Goal: Navigation & Orientation: Find specific page/section

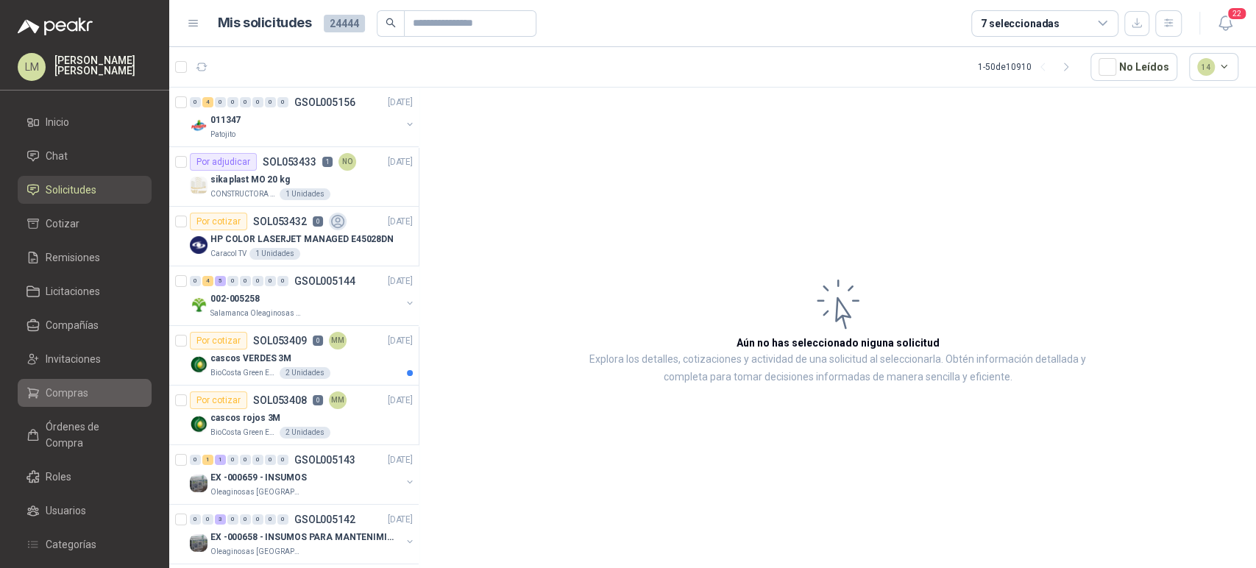
drag, startPoint x: 0, startPoint y: 0, endPoint x: 71, endPoint y: 395, distance: 401.4
click at [71, 395] on span "Compras" at bounding box center [67, 393] width 43 height 16
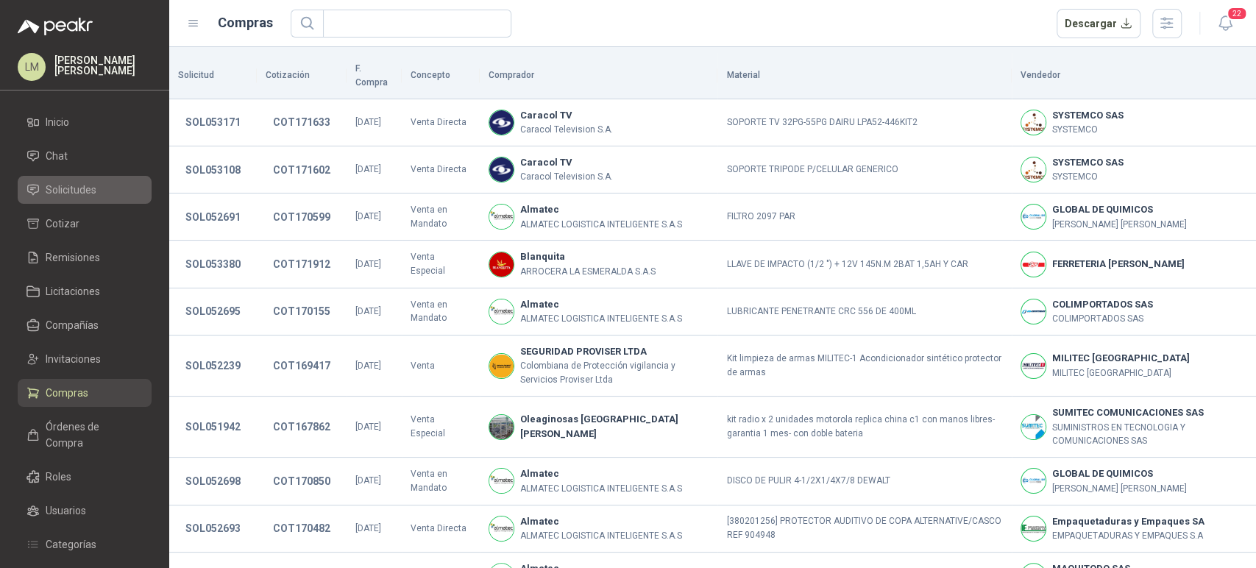
click at [82, 190] on span "Solicitudes" at bounding box center [71, 190] width 51 height 16
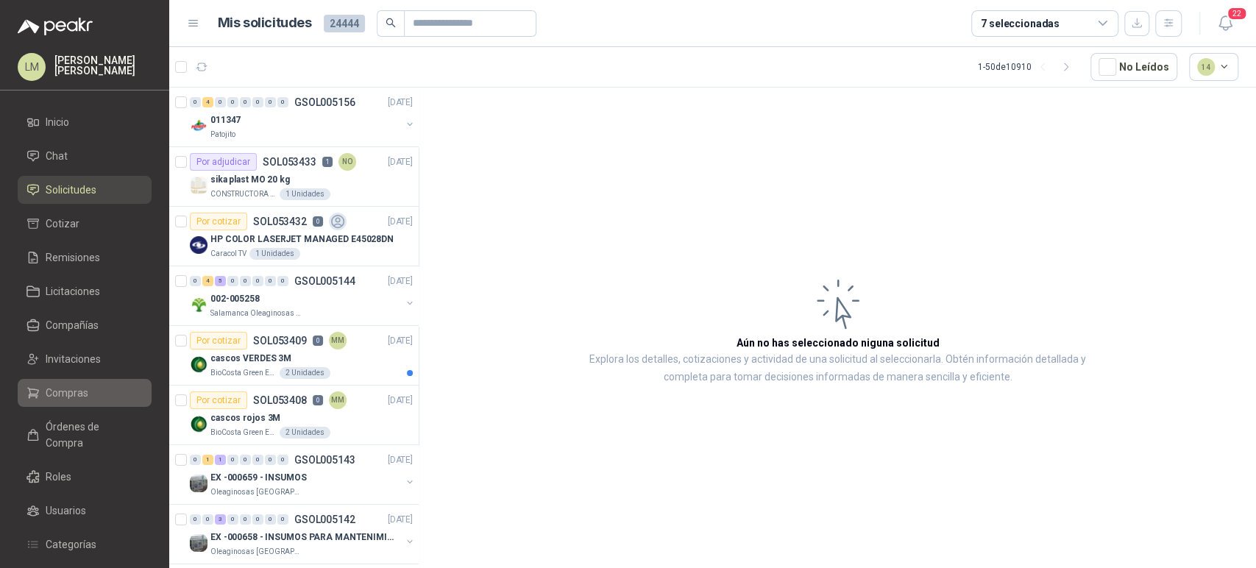
click at [77, 391] on span "Compras" at bounding box center [67, 393] width 43 height 16
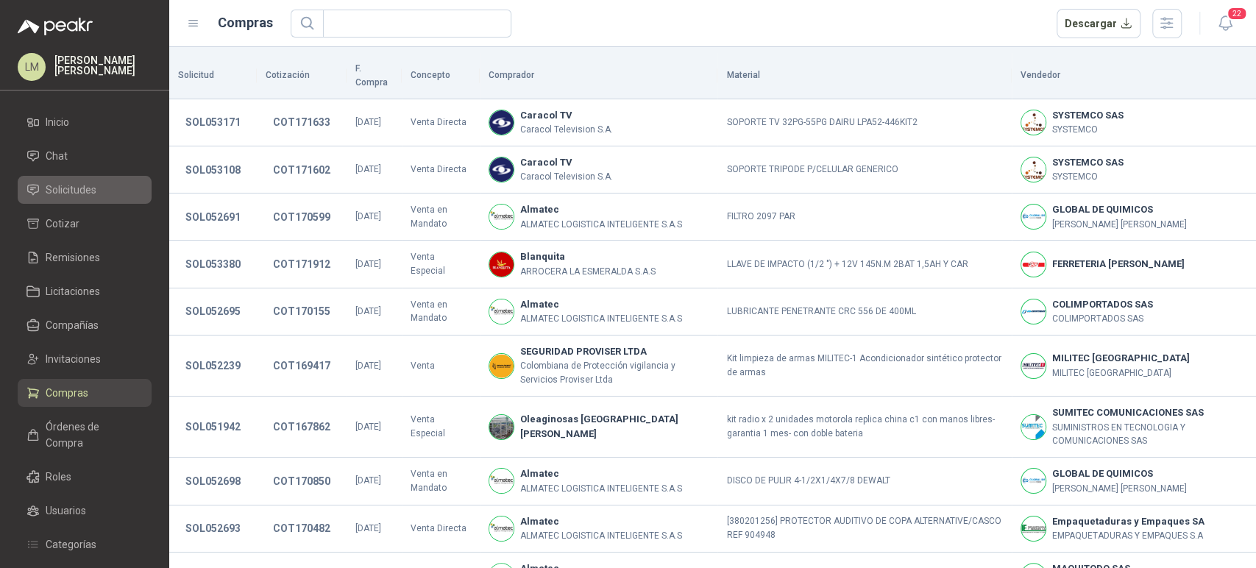
click at [77, 195] on span "Solicitudes" at bounding box center [71, 190] width 51 height 16
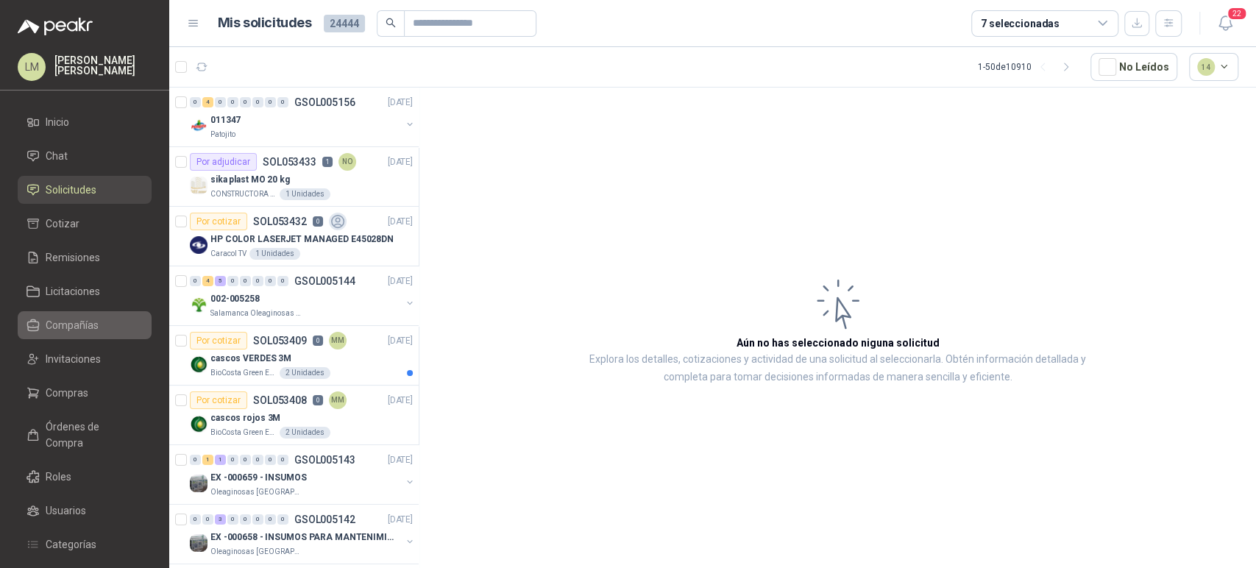
click at [70, 322] on span "Compañías" at bounding box center [72, 325] width 53 height 16
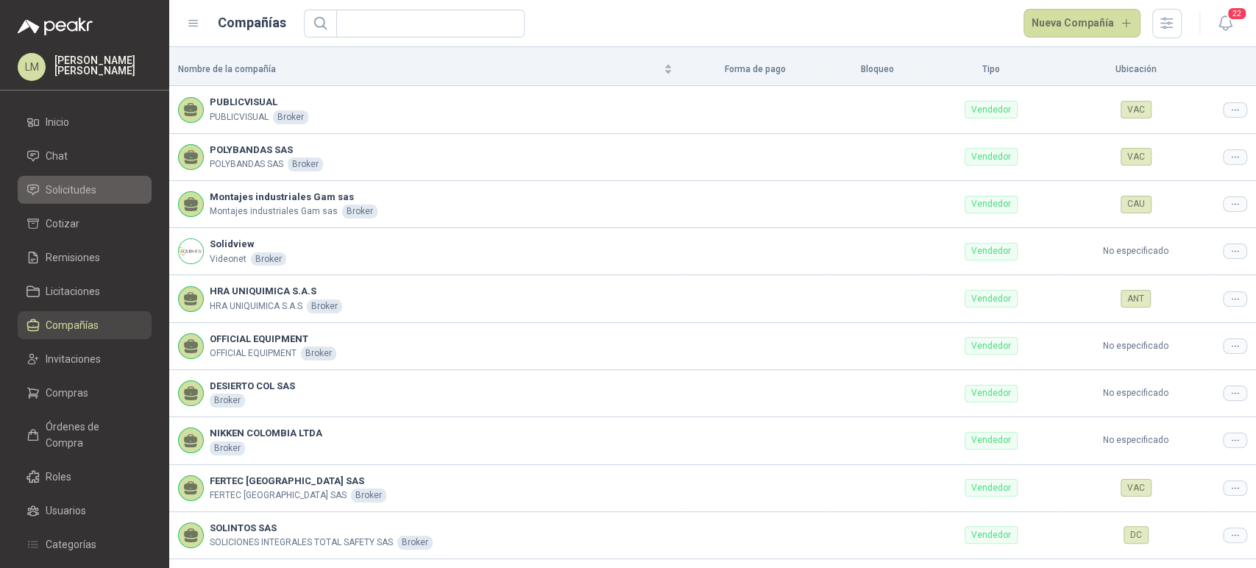
click at [77, 191] on span "Solicitudes" at bounding box center [71, 190] width 51 height 16
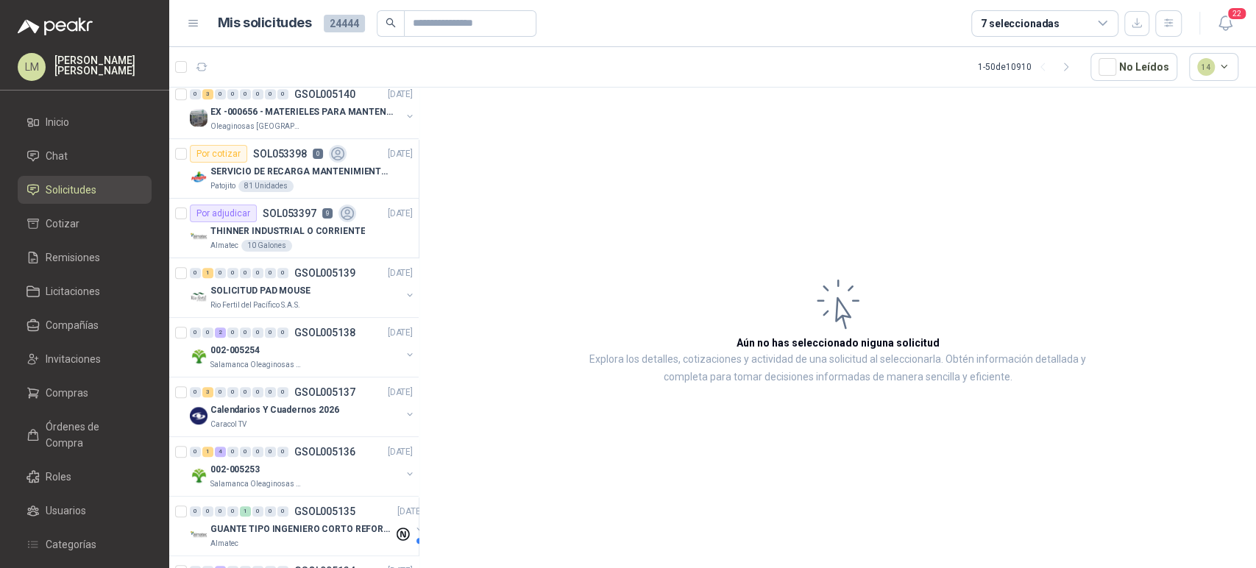
scroll to position [494, 0]
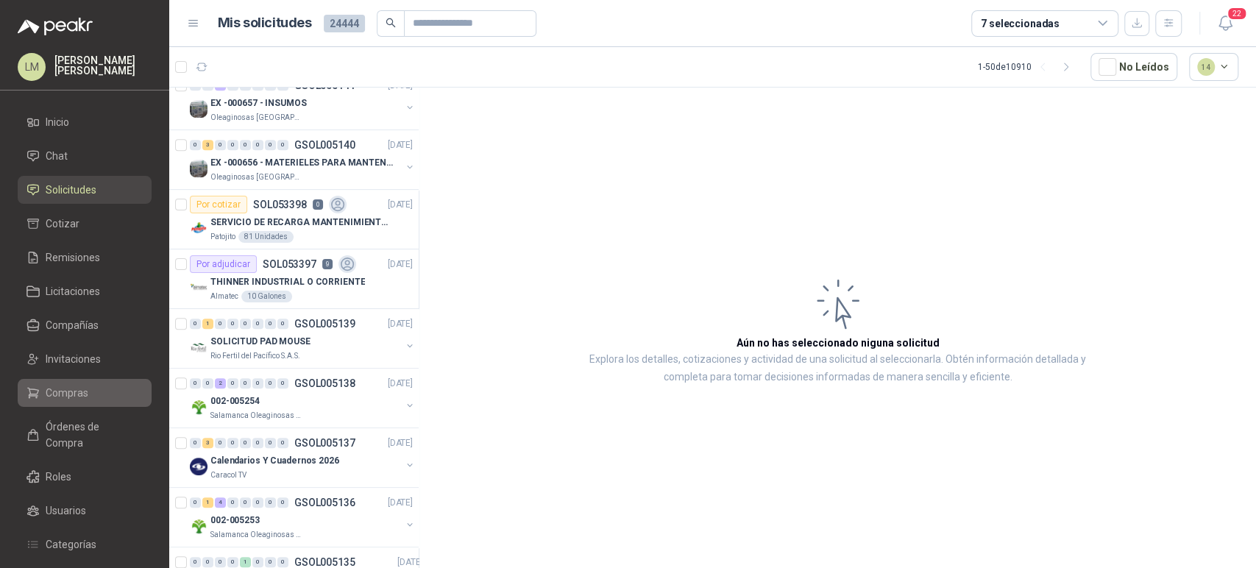
click at [76, 379] on link "Compras" at bounding box center [85, 393] width 134 height 28
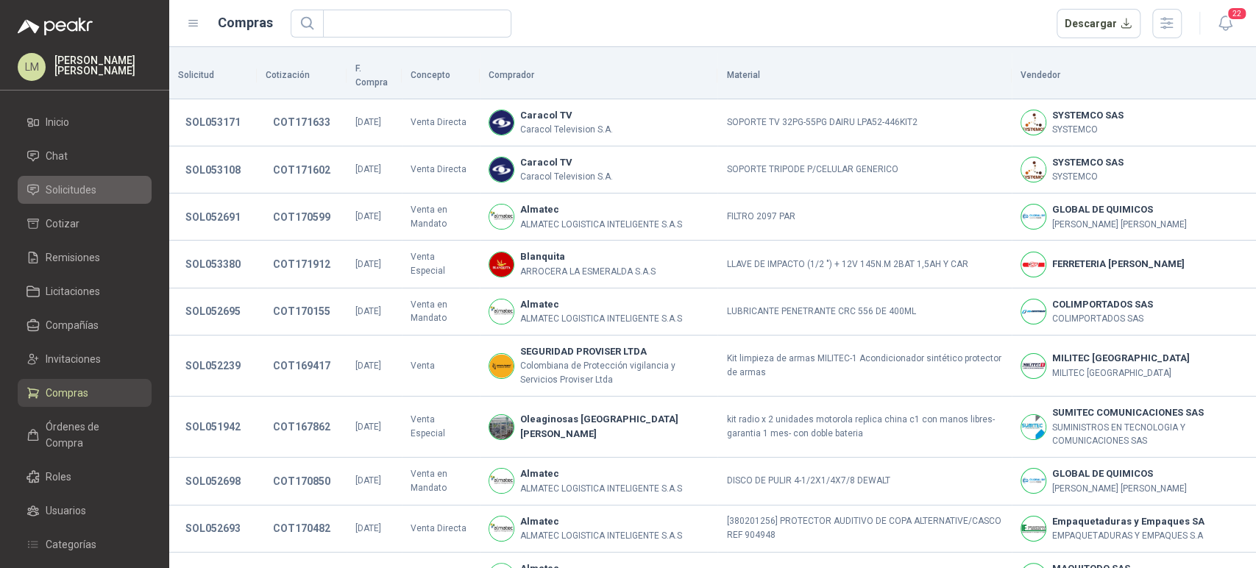
click at [65, 194] on span "Solicitudes" at bounding box center [71, 190] width 51 height 16
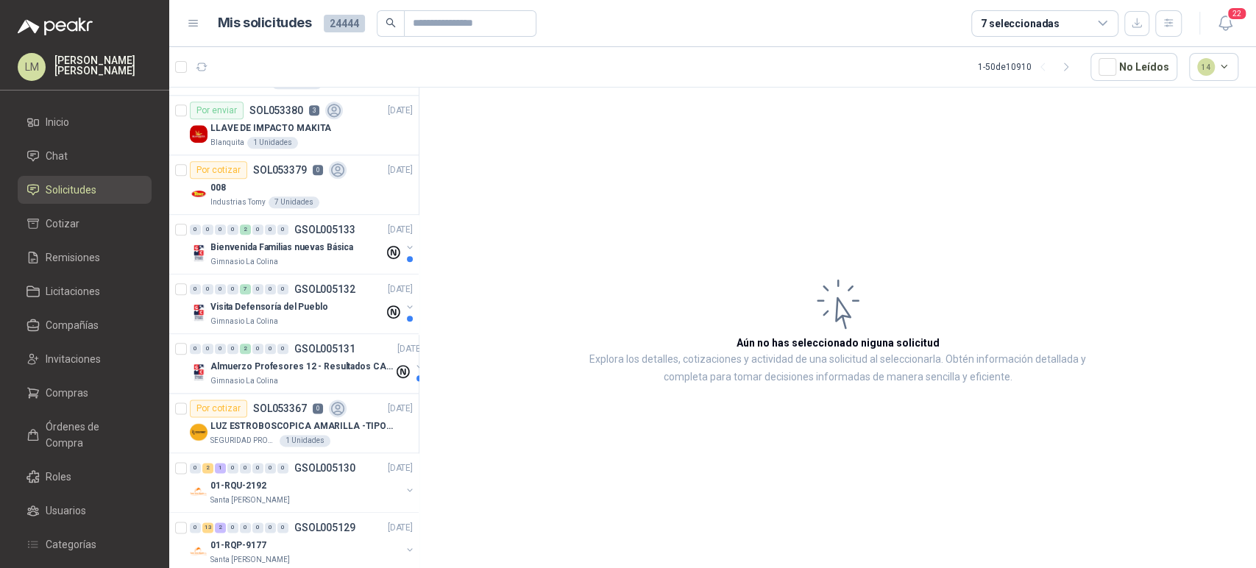
scroll to position [1271, 0]
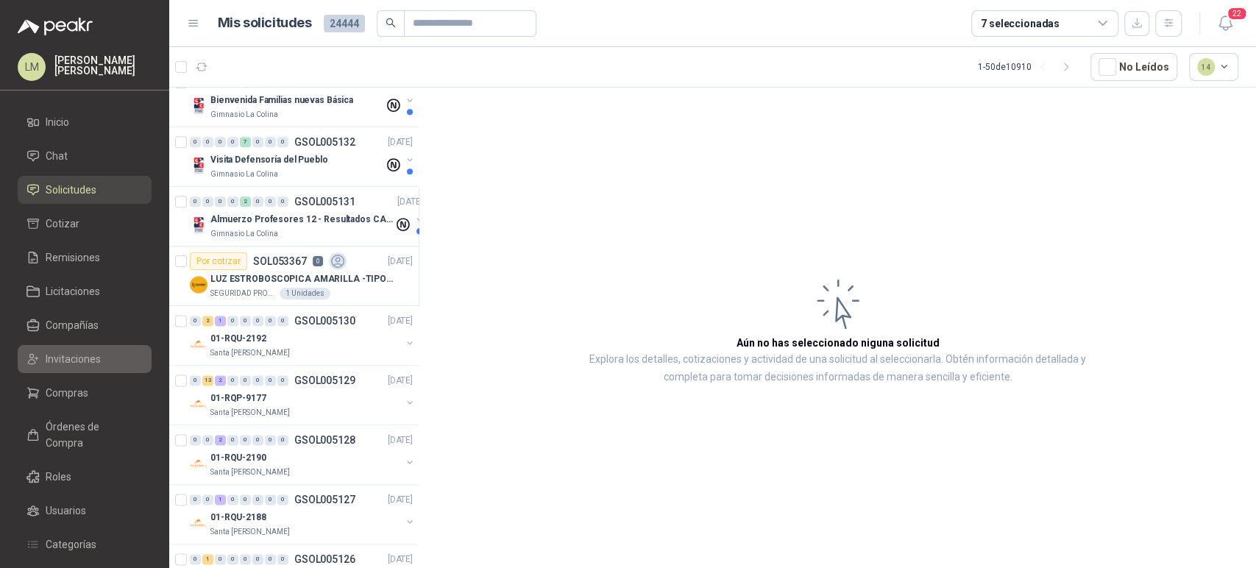
click at [60, 360] on span "Invitaciones" at bounding box center [73, 359] width 55 height 16
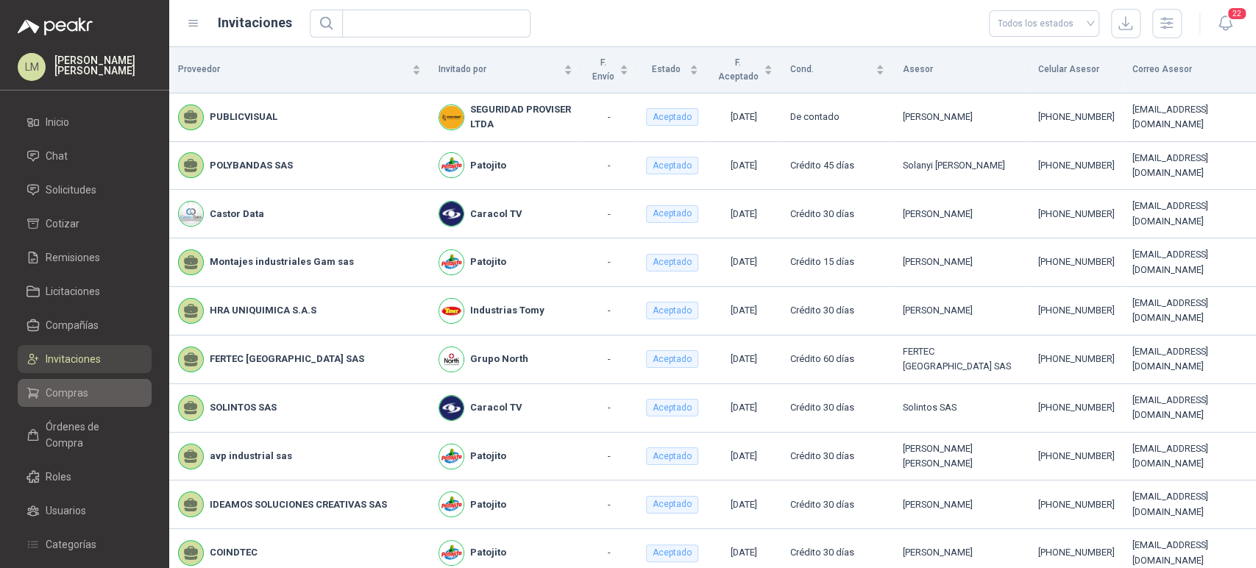
click at [64, 388] on span "Compras" at bounding box center [67, 393] width 43 height 16
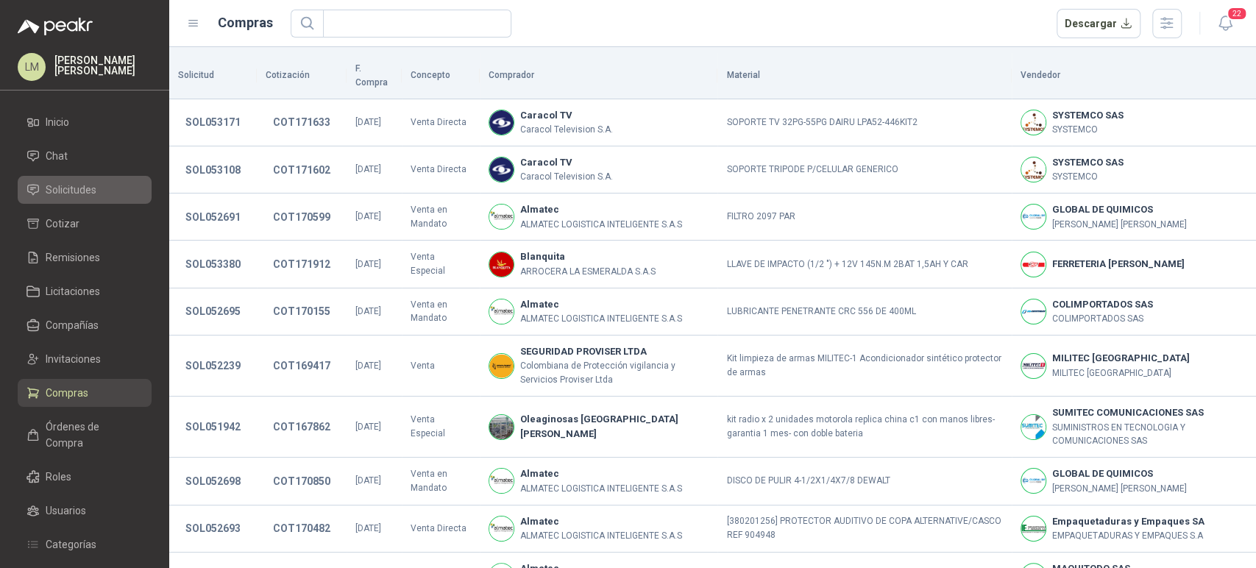
click at [78, 189] on span "Solicitudes" at bounding box center [71, 190] width 51 height 16
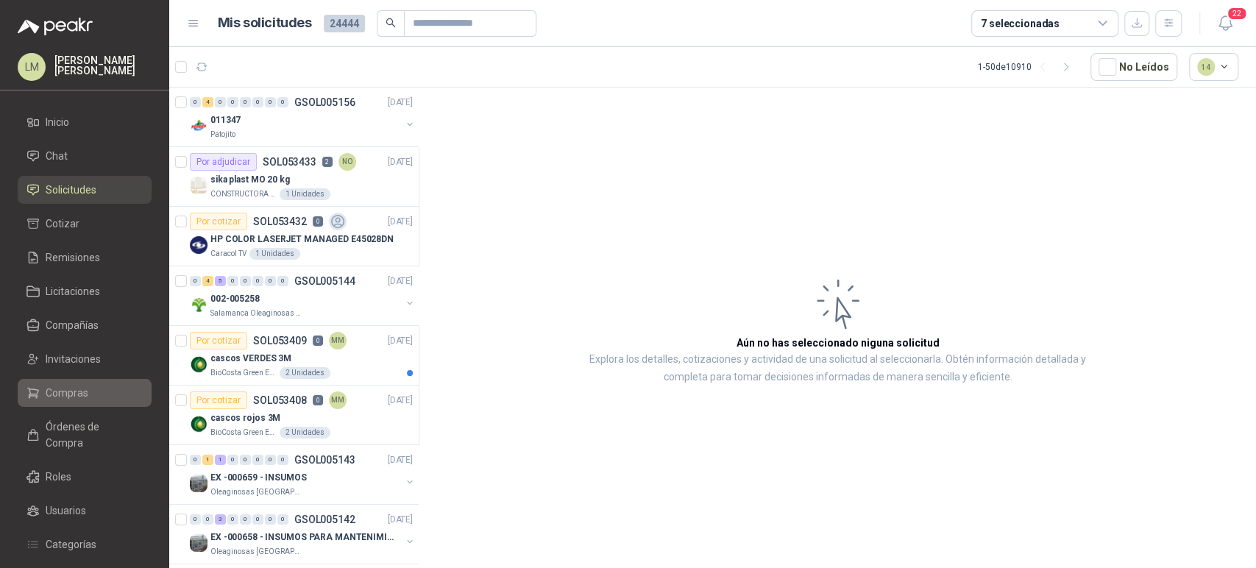
click at [77, 385] on span "Compras" at bounding box center [67, 393] width 43 height 16
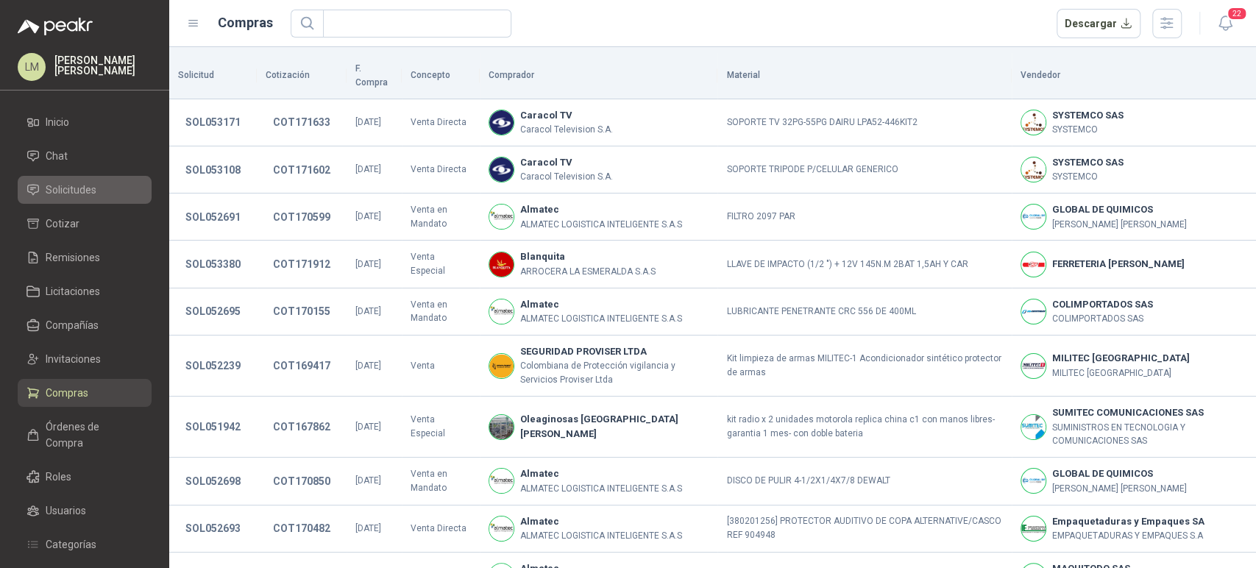
click at [99, 192] on li "Solicitudes" at bounding box center [84, 190] width 116 height 16
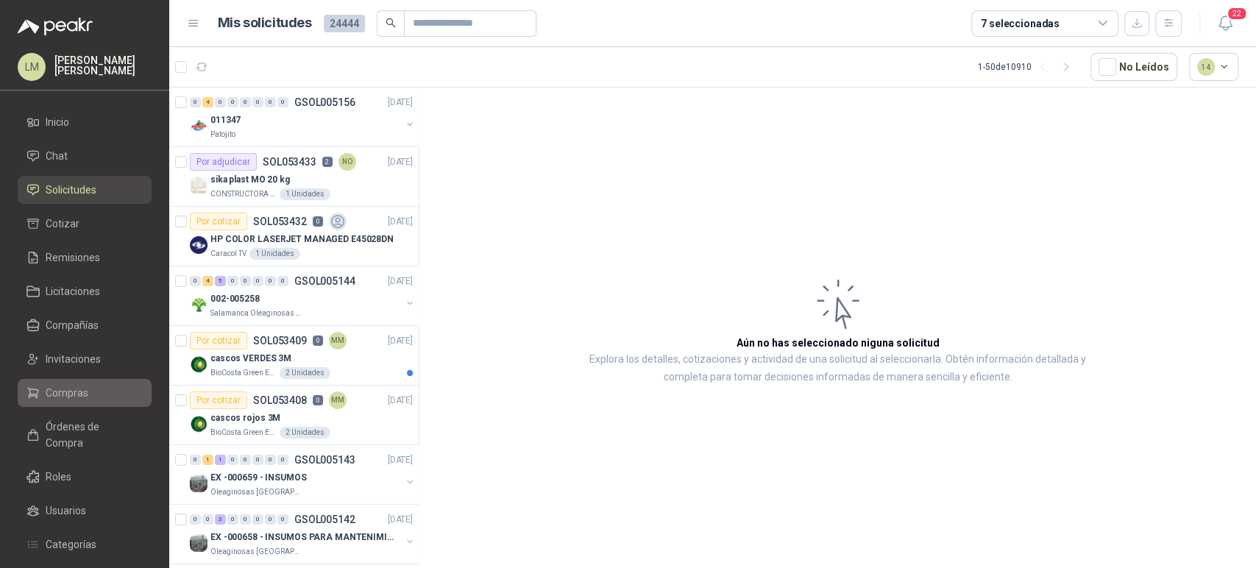
click at [60, 397] on span "Compras" at bounding box center [67, 393] width 43 height 16
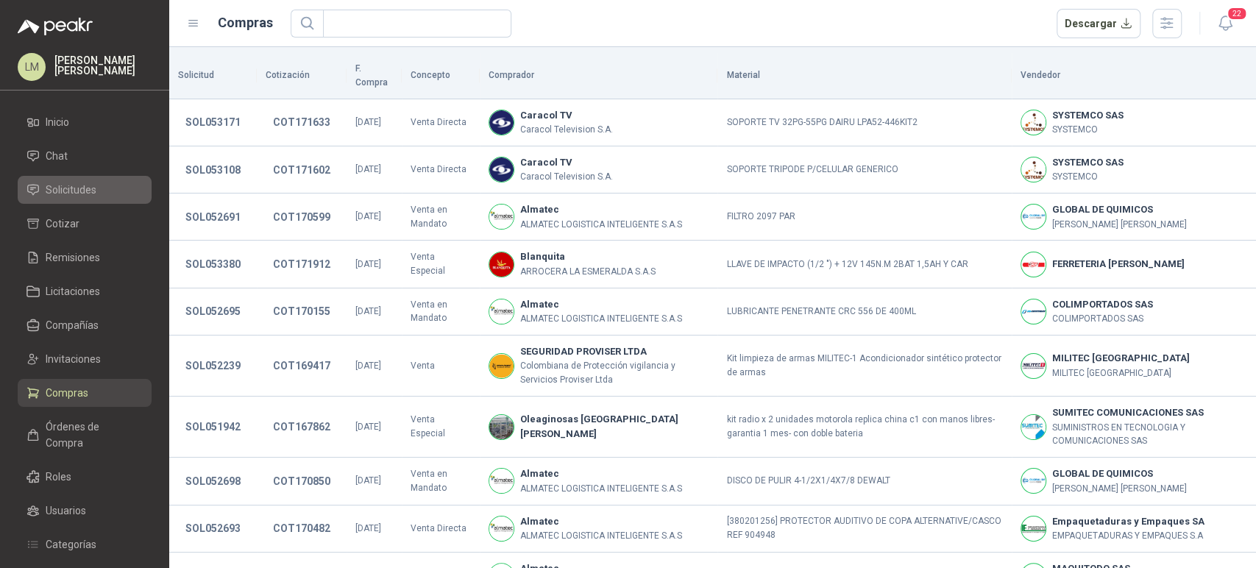
click at [72, 189] on span "Solicitudes" at bounding box center [71, 190] width 51 height 16
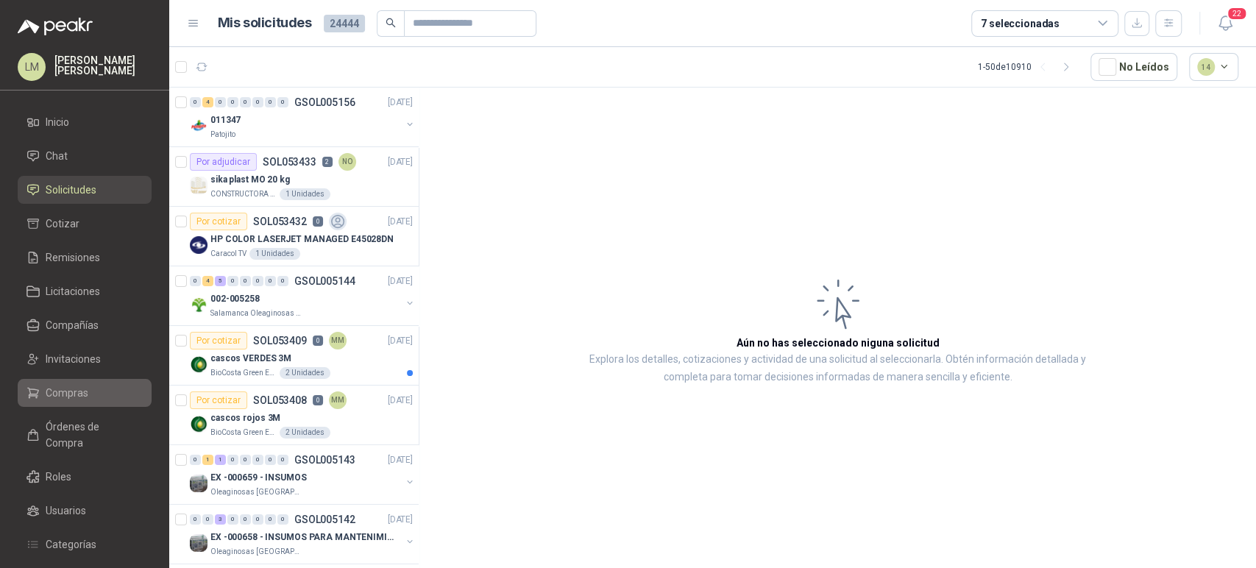
click at [75, 383] on link "Compras" at bounding box center [85, 393] width 134 height 28
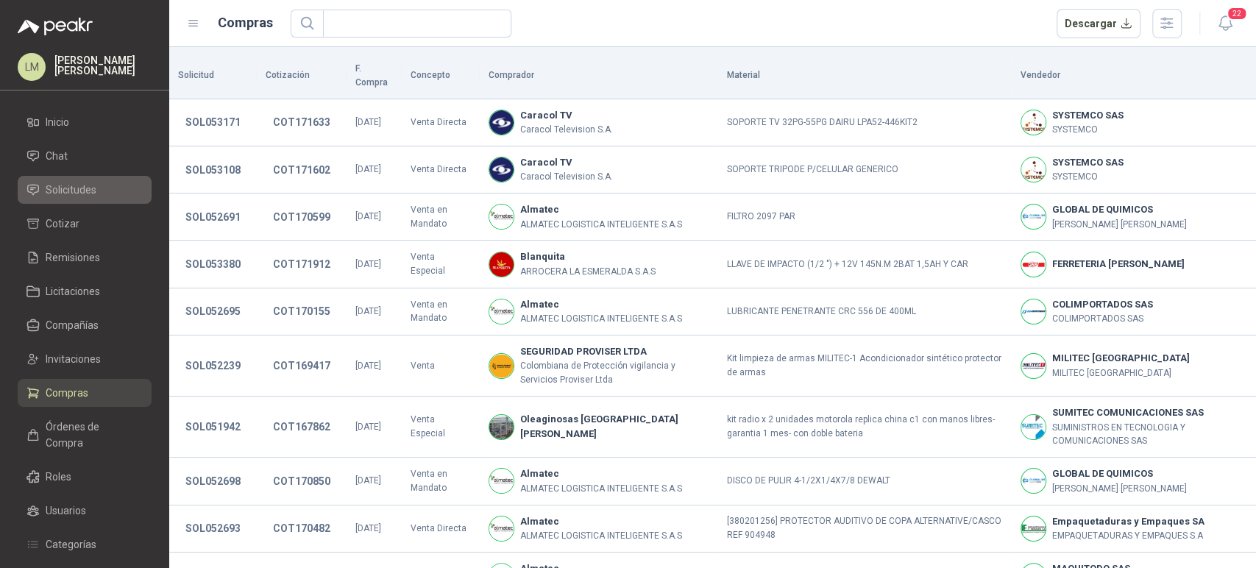
click at [86, 193] on span "Solicitudes" at bounding box center [71, 190] width 51 height 16
